Goal: Task Accomplishment & Management: Manage account settings

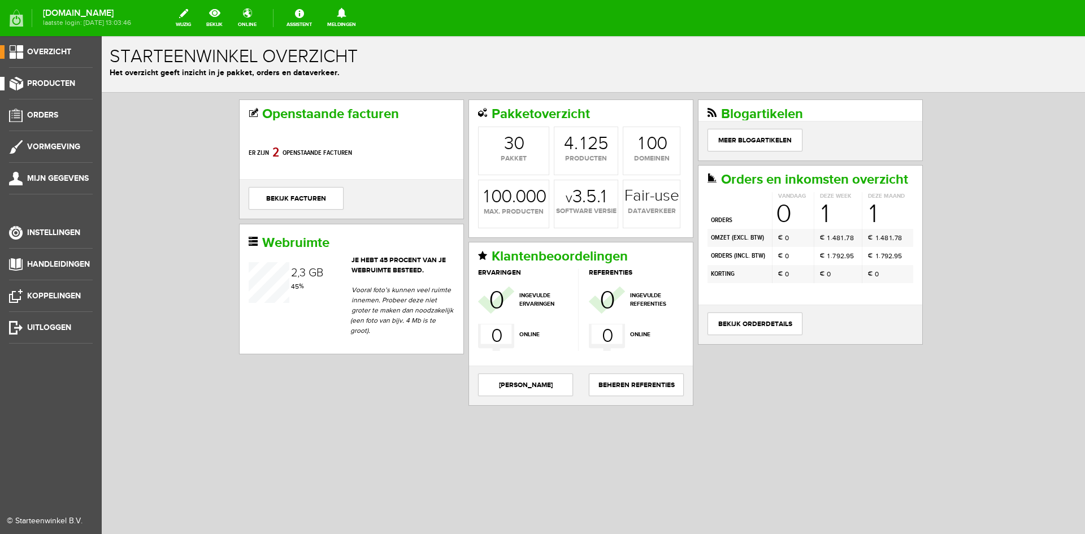
click at [42, 83] on span "Producten" at bounding box center [51, 84] width 48 height 10
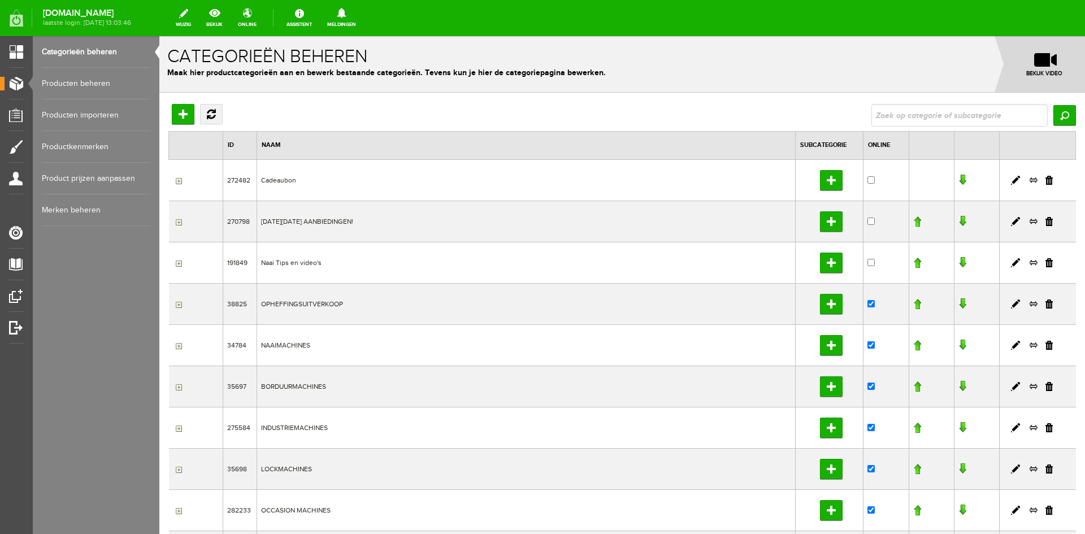
click at [68, 80] on link "Producten beheren" at bounding box center [96, 84] width 109 height 32
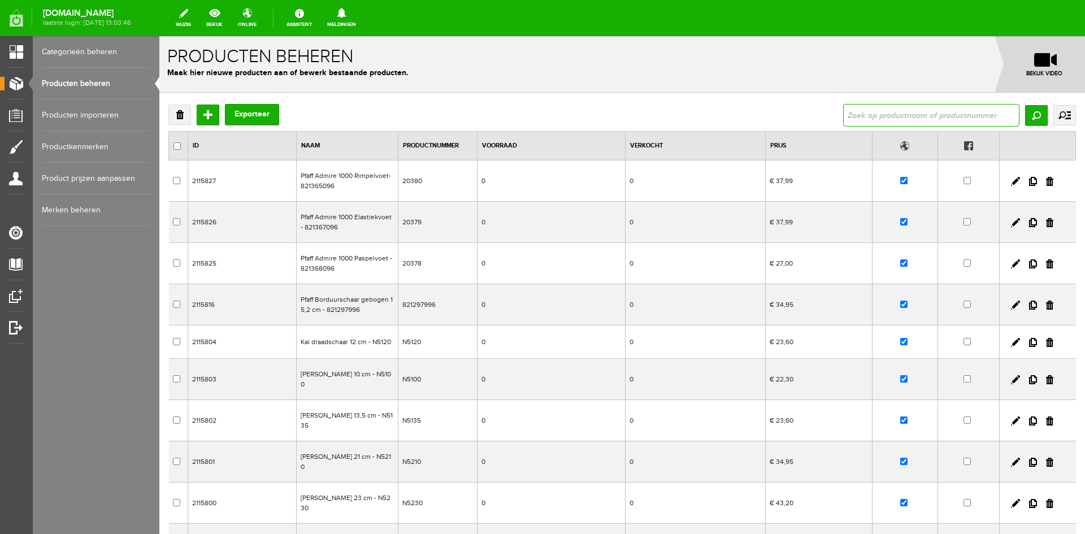
click at [860, 114] on input "text" at bounding box center [931, 115] width 176 height 23
type input "elite"
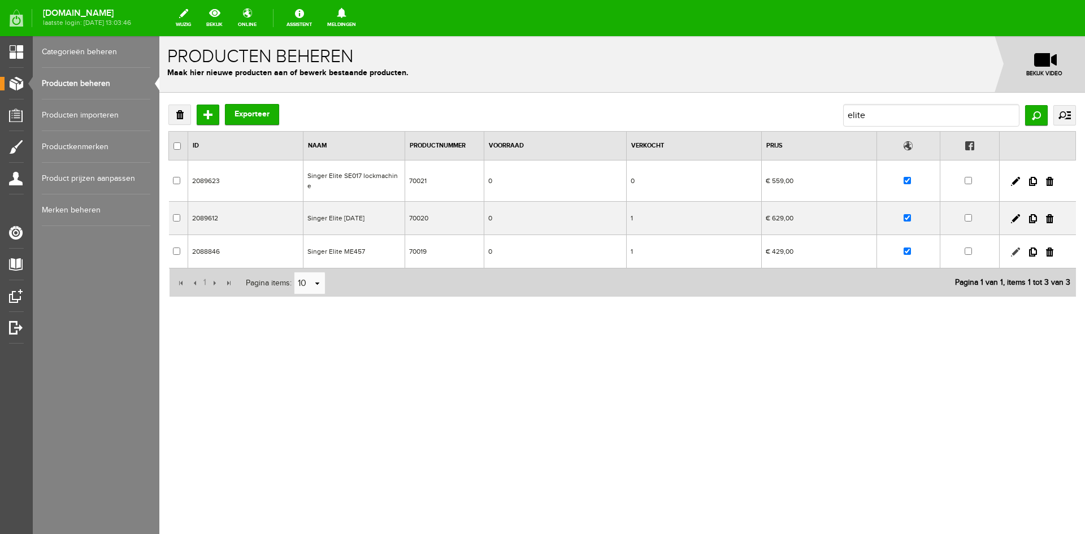
click at [1014, 248] on link at bounding box center [1015, 252] width 9 height 9
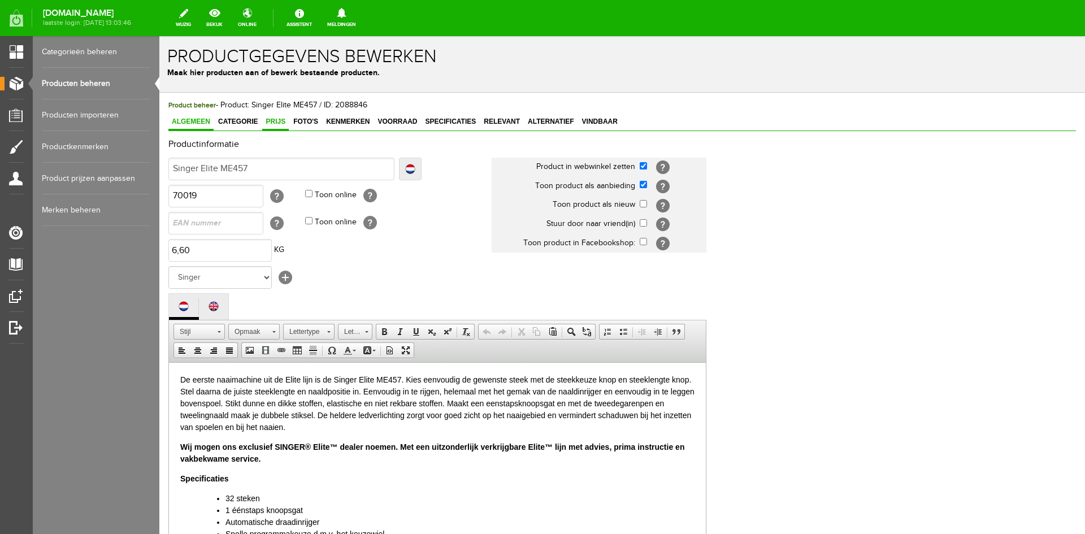
click at [274, 119] on span "Prijs" at bounding box center [275, 122] width 27 height 8
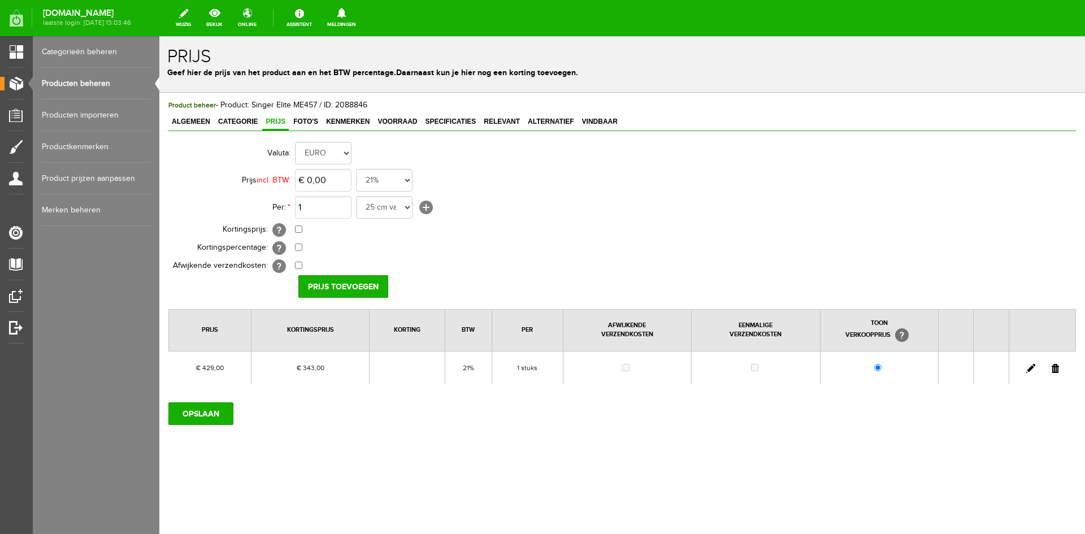
click at [1031, 367] on link at bounding box center [1030, 368] width 9 height 9
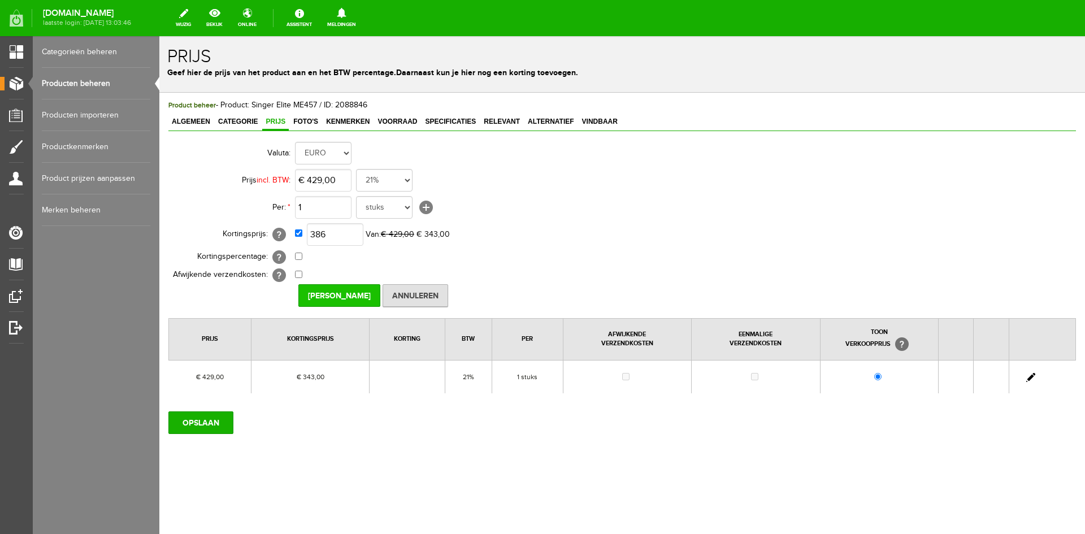
type input "€ 386,00"
click at [324, 294] on input "[PERSON_NAME]" at bounding box center [339, 295] width 82 height 23
click at [212, 423] on input "OPSLAAN" at bounding box center [200, 422] width 65 height 23
click at [206, 428] on input "OPSLAAN" at bounding box center [200, 422] width 65 height 23
click at [197, 422] on input "OPSLAAN" at bounding box center [200, 422] width 65 height 23
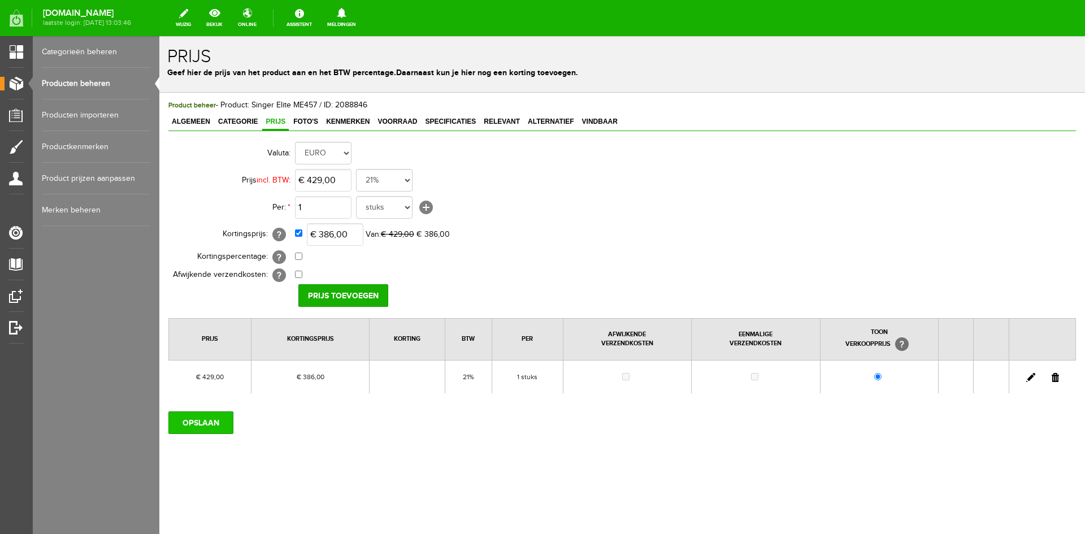
click at [204, 419] on input "OPSLAAN" at bounding box center [200, 422] width 65 height 23
